Goal: Complete application form

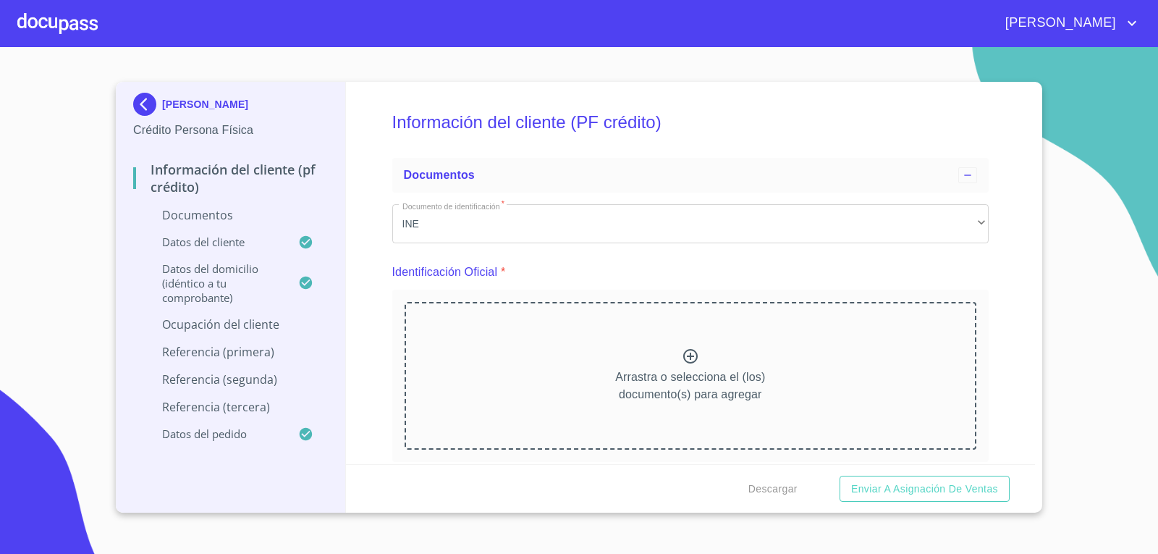
scroll to position [3145, 0]
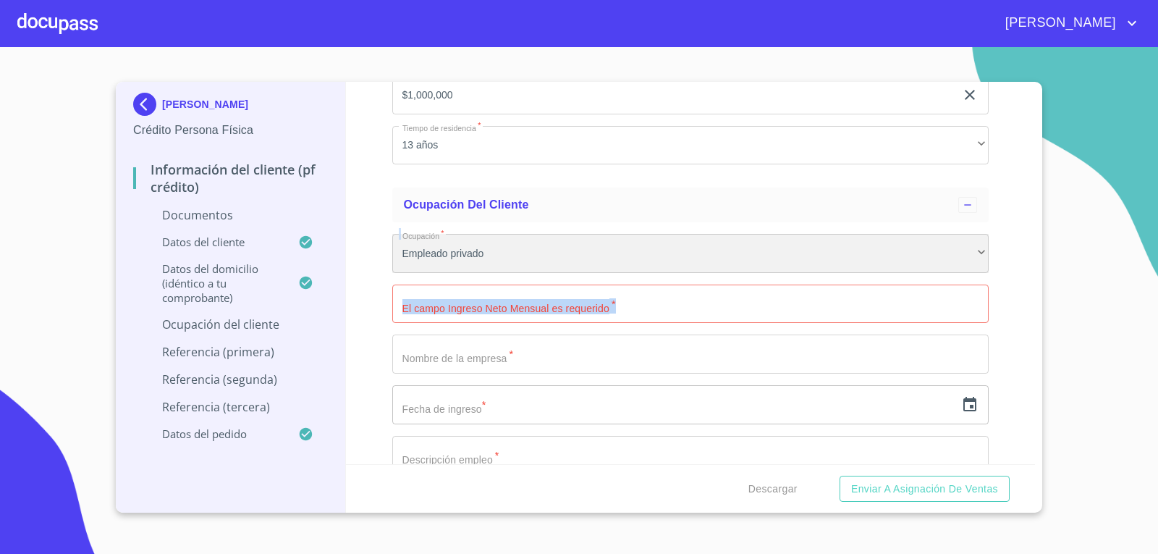
click at [506, 251] on div "Empleado privado" at bounding box center [690, 253] width 597 height 39
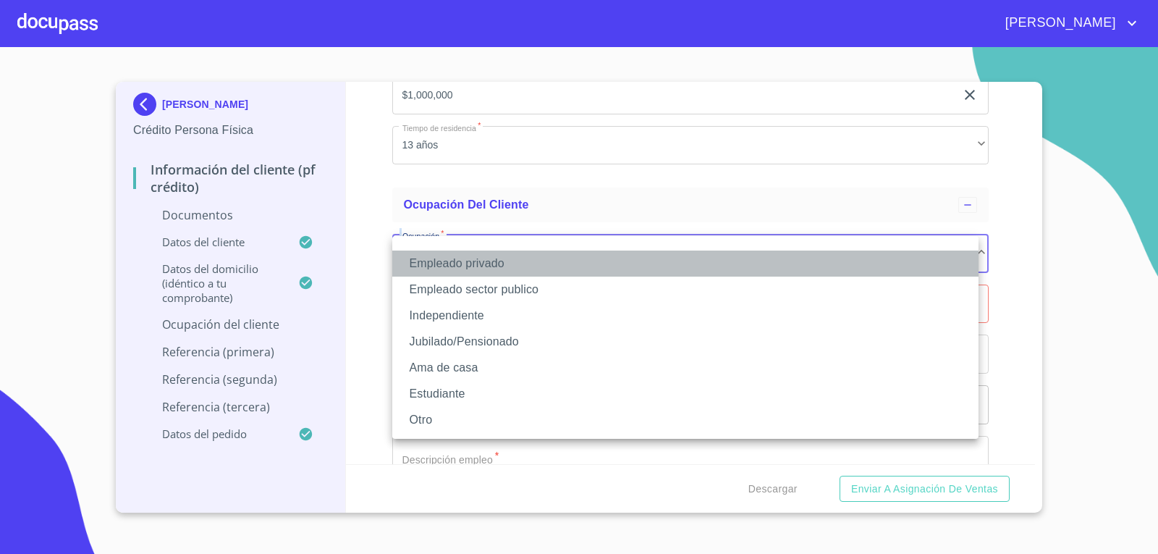
click at [431, 263] on li "Empleado privado" at bounding box center [685, 263] width 586 height 26
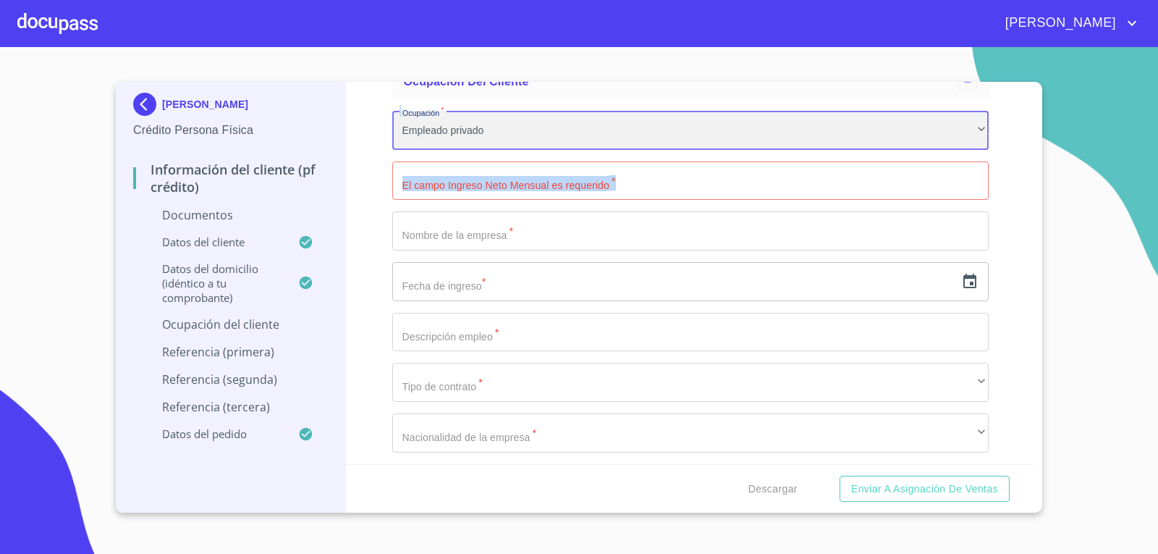
scroll to position [3289, 0]
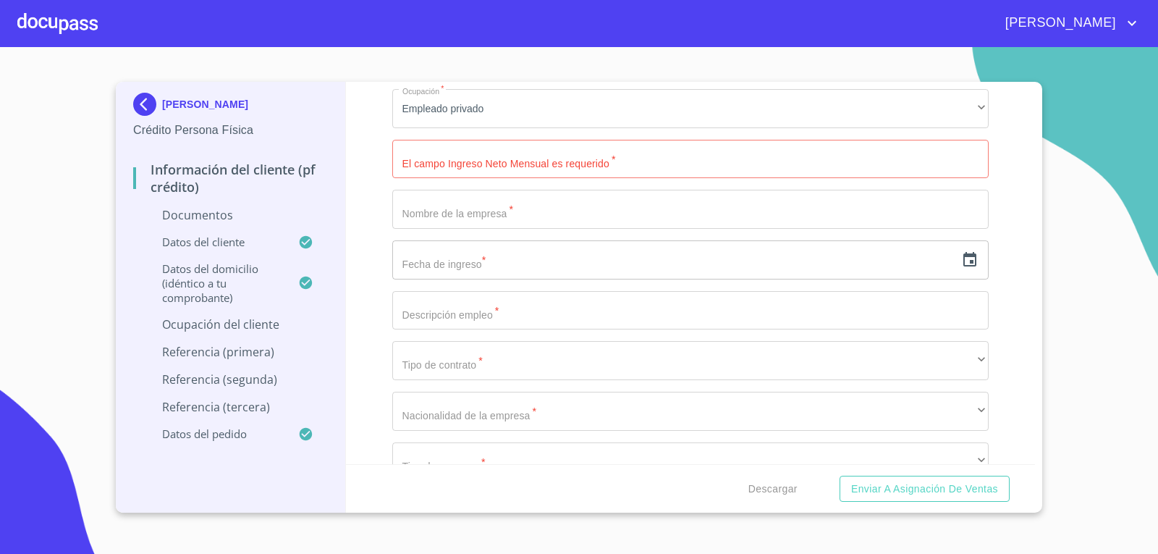
click at [1032, 465] on div "Descargar Enviar a Asignación de Ventas" at bounding box center [691, 488] width 690 height 49
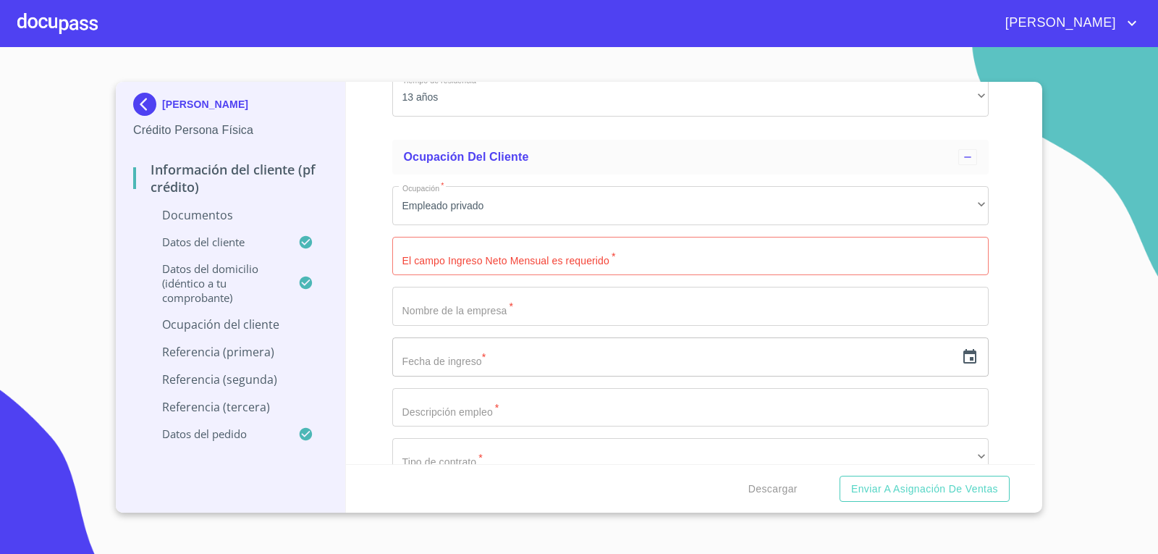
scroll to position [3221, 0]
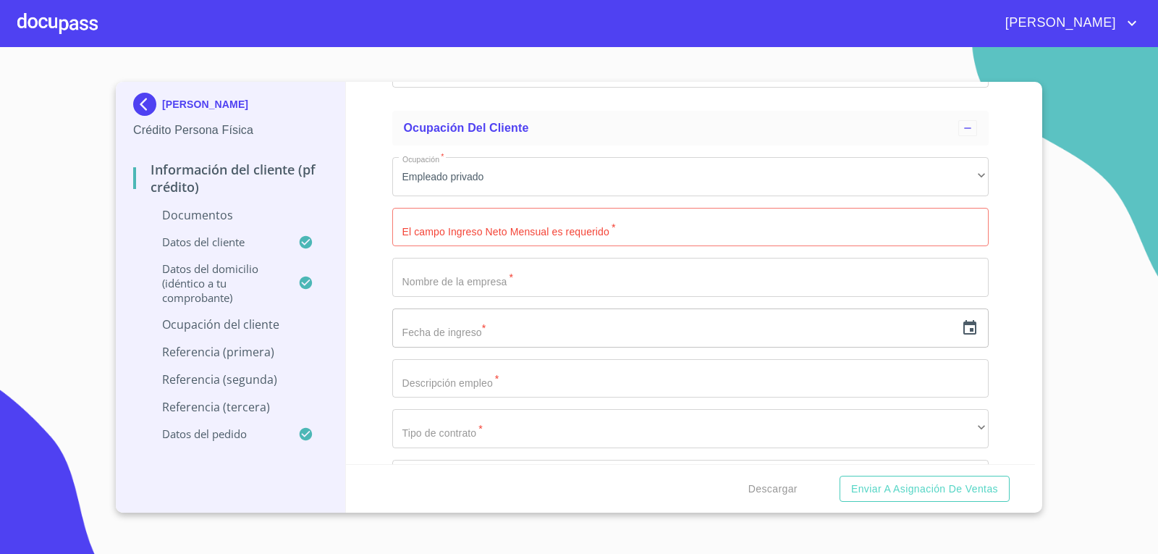
click at [625, 238] on input "Documento de identificación   *" at bounding box center [690, 227] width 597 height 39
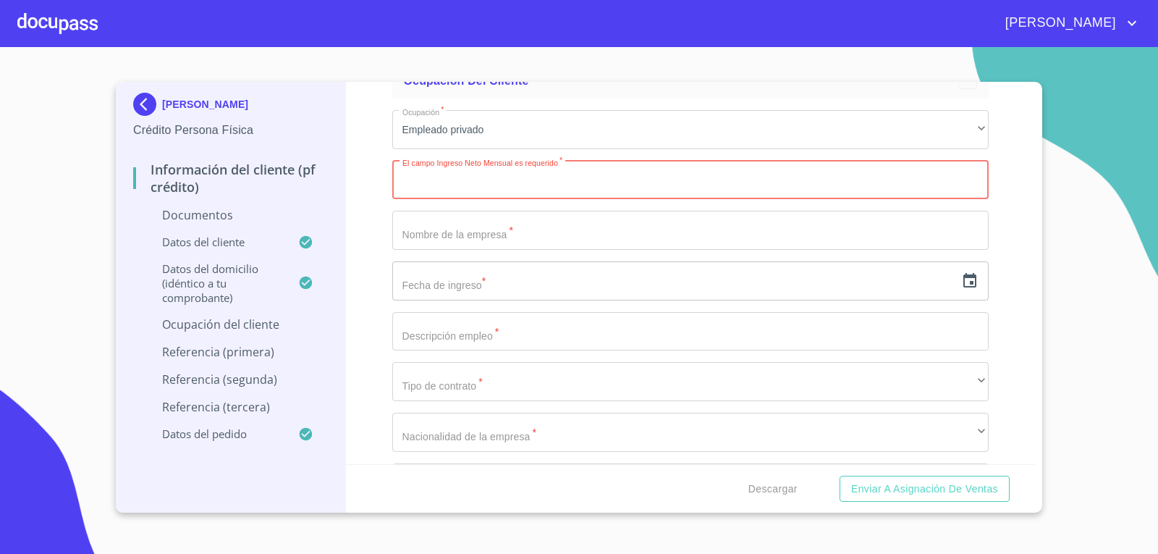
scroll to position [3279, 0]
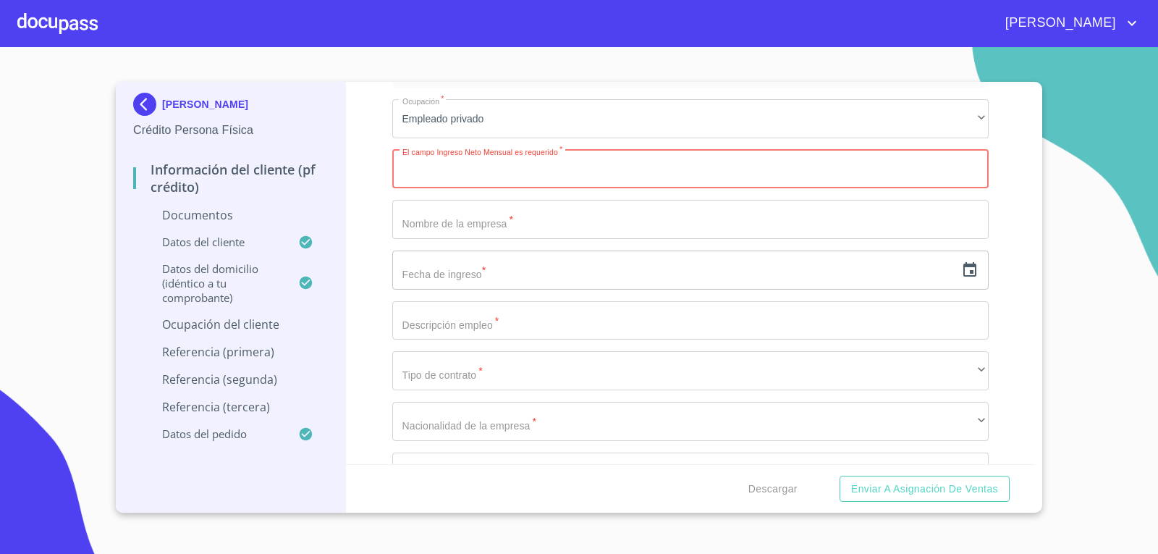
click at [720, 329] on input "Documento de identificación   *" at bounding box center [690, 320] width 597 height 39
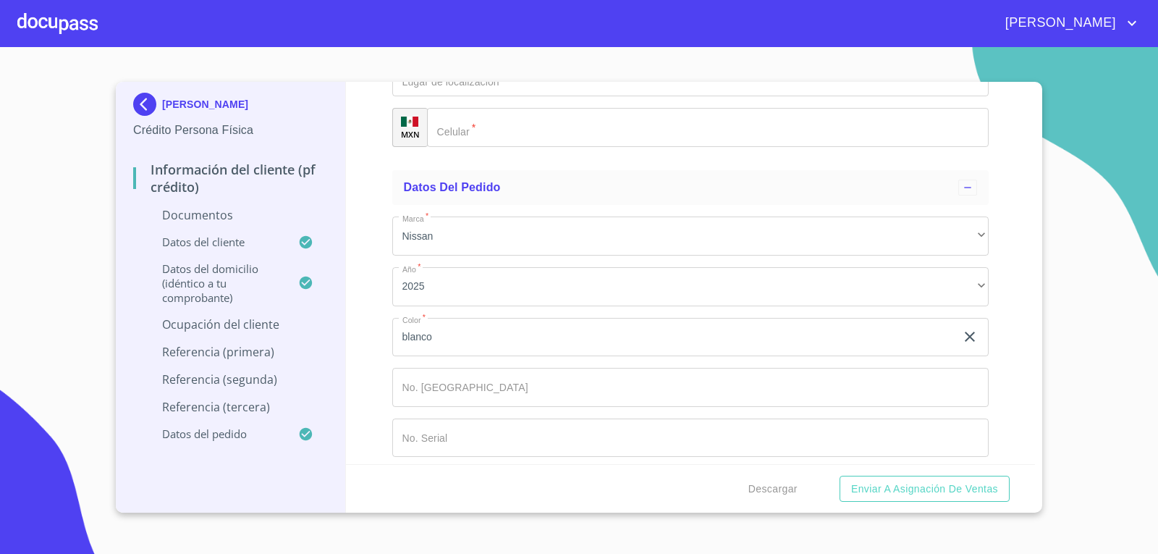
scroll to position [5521, 0]
click at [1041, 462] on div "[PERSON_NAME] Crédito Persona Física Información del cliente (PF crédito) Docum…" at bounding box center [579, 297] width 926 height 431
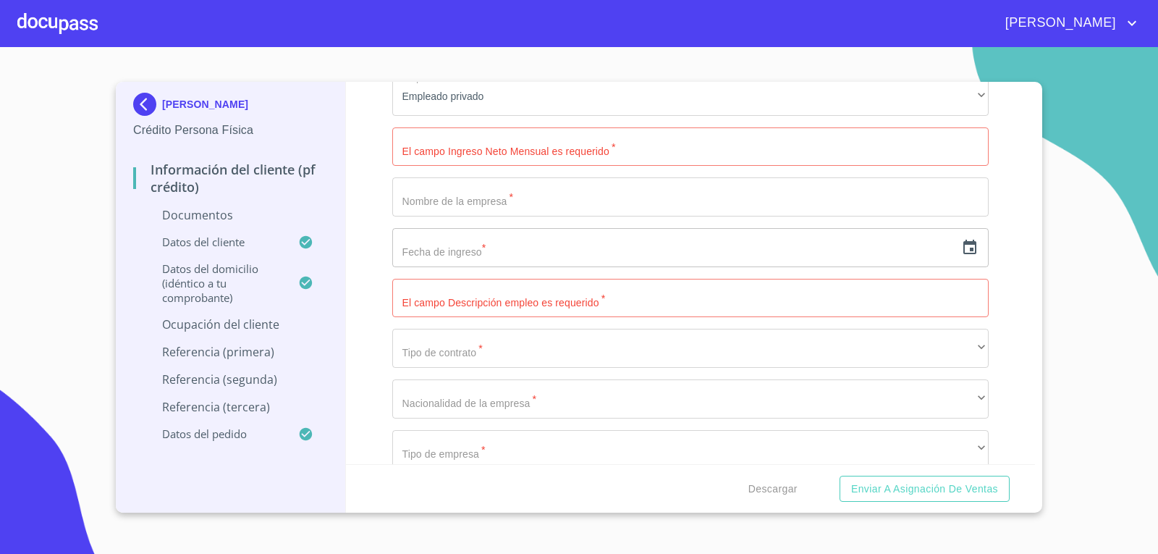
scroll to position [3292, 0]
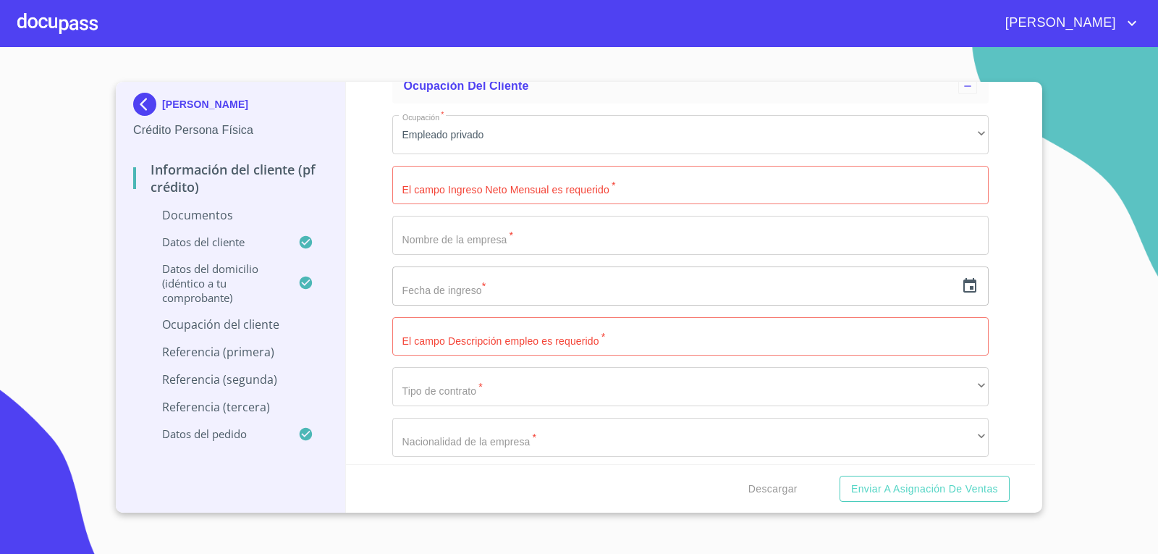
click at [1039, 95] on div "[PERSON_NAME] Crédito Persona Física Información del cliente (PF crédito) Docum…" at bounding box center [579, 297] width 926 height 431
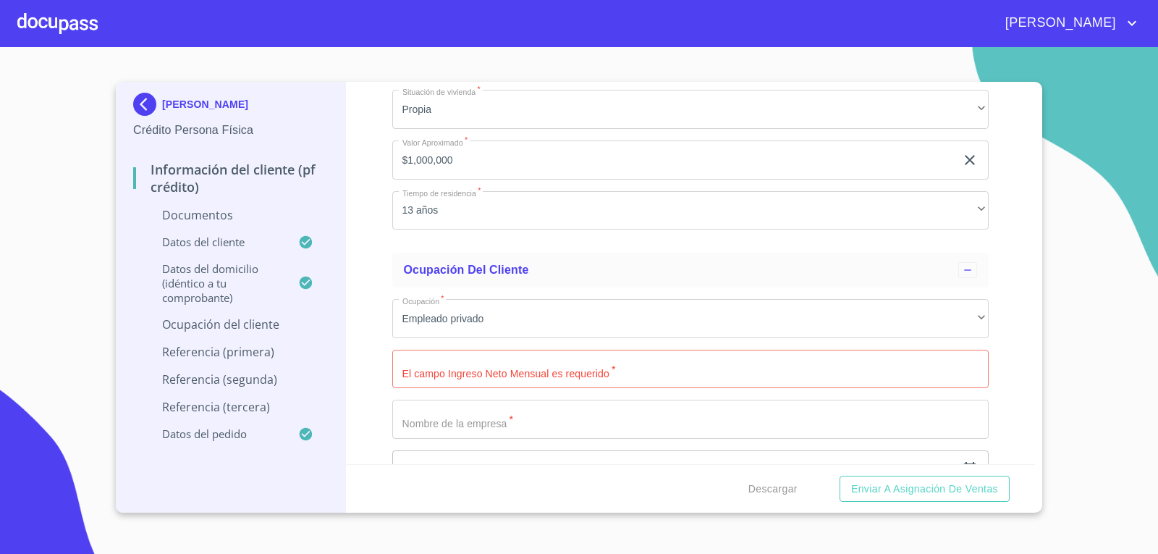
scroll to position [3070, 0]
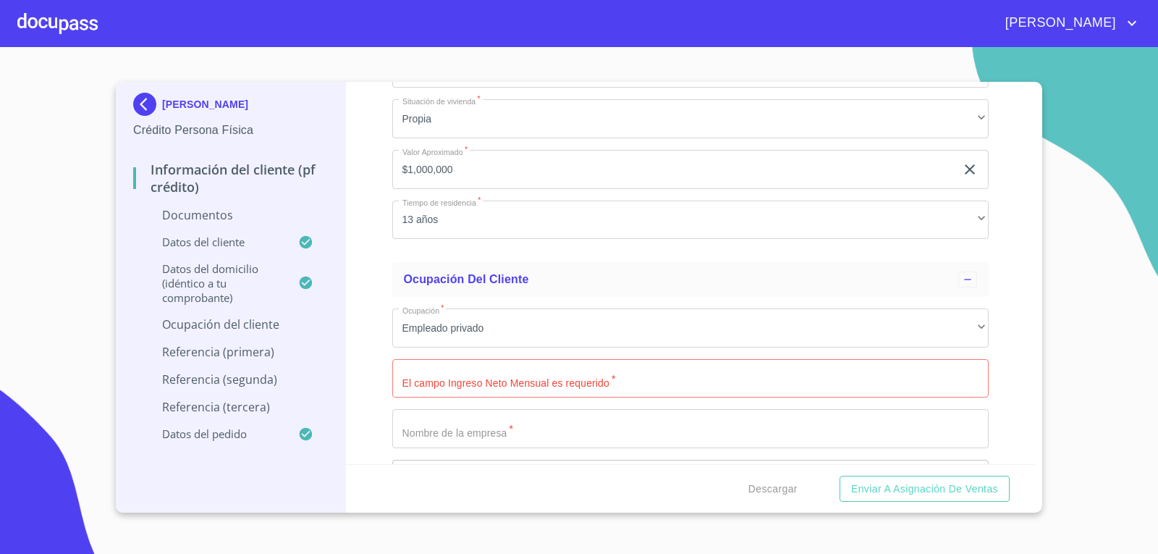
click at [1136, 30] on icon "account of current user" at bounding box center [1131, 22] width 17 height 17
